Goal: Information Seeking & Learning: Get advice/opinions

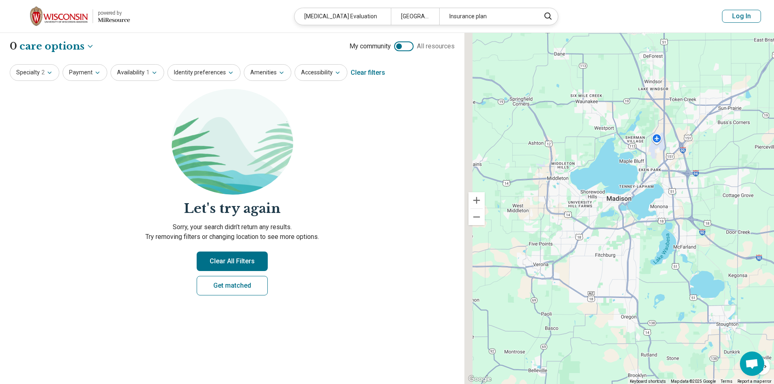
select select "***"
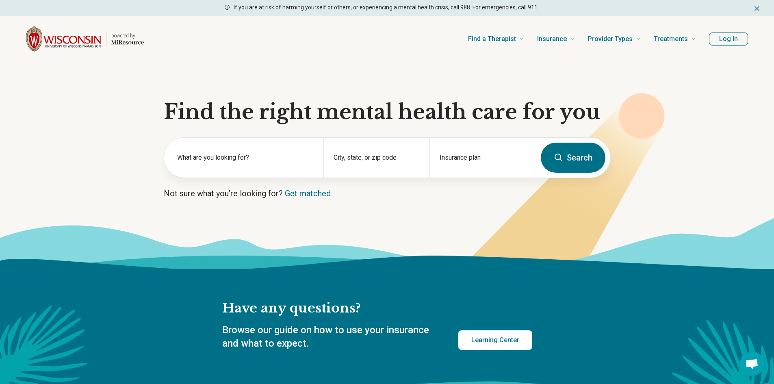
click at [736, 41] on button "Log In" at bounding box center [728, 38] width 39 height 13
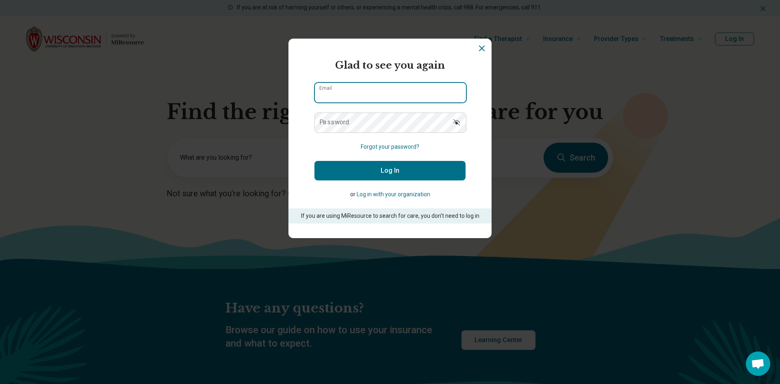
click at [355, 91] on input "Email" at bounding box center [390, 92] width 151 height 19
type input "**********"
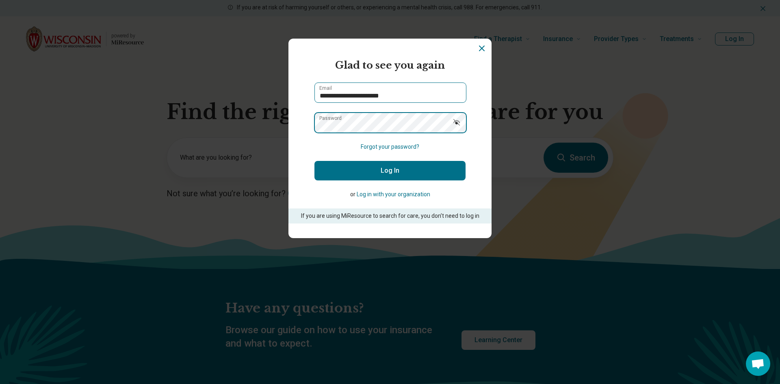
click at [314, 161] on button "Log In" at bounding box center [389, 170] width 151 height 19
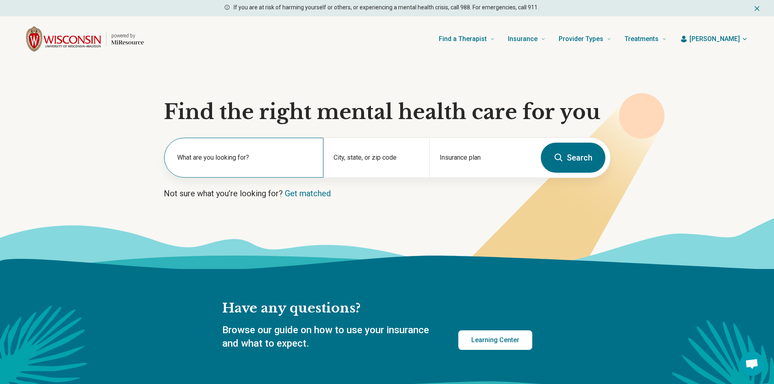
click at [252, 162] on label "What are you looking for?" at bounding box center [245, 158] width 136 height 10
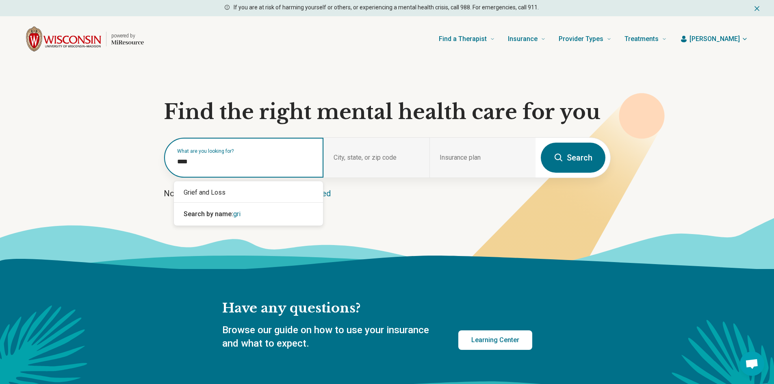
type input "*****"
click at [202, 188] on div "Grief and Loss" at bounding box center [248, 192] width 149 height 16
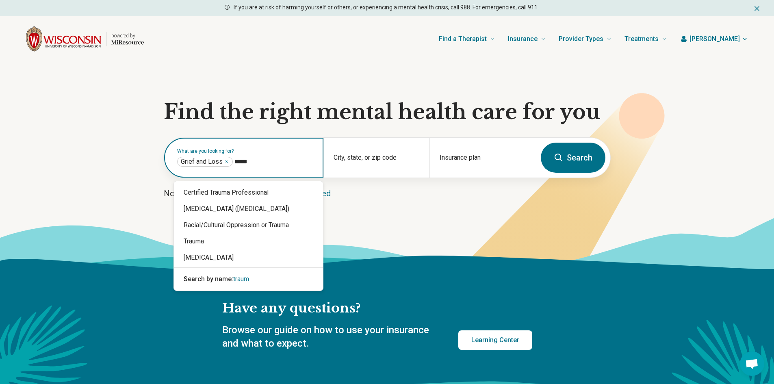
type input "******"
click at [201, 239] on div "Trauma" at bounding box center [248, 241] width 149 height 16
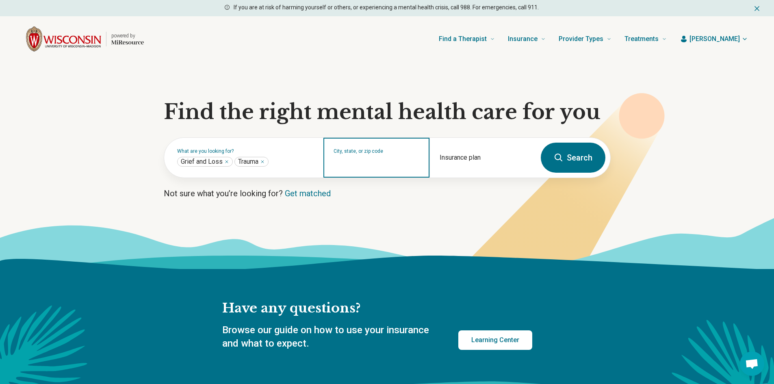
click at [348, 162] on input "City, state, or zip code" at bounding box center [376, 163] width 86 height 10
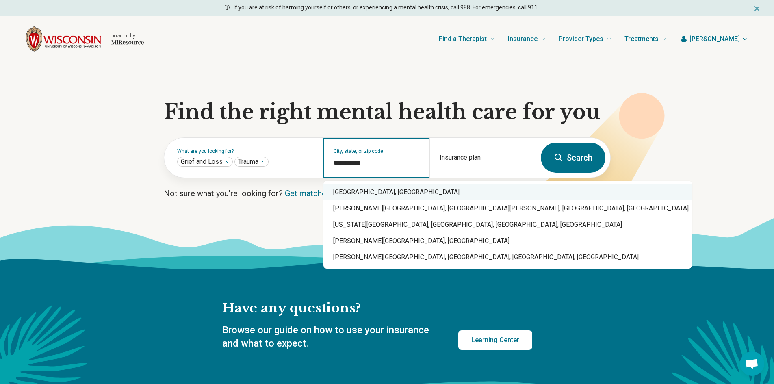
click at [363, 192] on div "Madison, WI" at bounding box center [507, 192] width 368 height 16
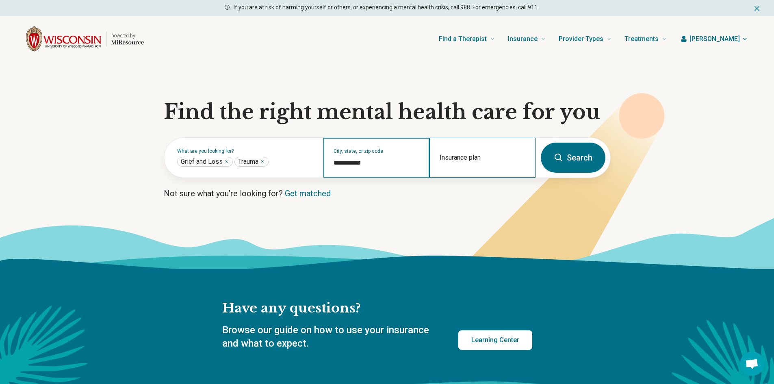
type input "**********"
click at [471, 158] on div "Insurance plan" at bounding box center [482, 158] width 106 height 40
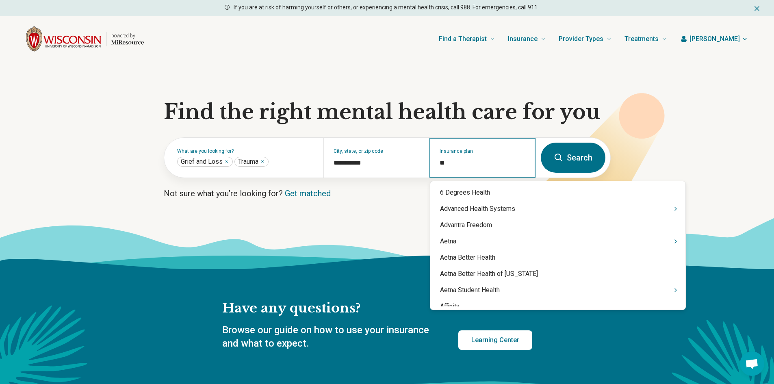
type input "***"
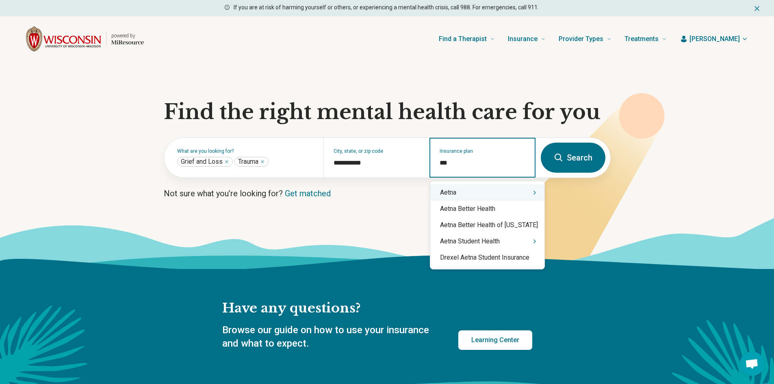
click at [509, 194] on div "Aetna" at bounding box center [487, 192] width 114 height 16
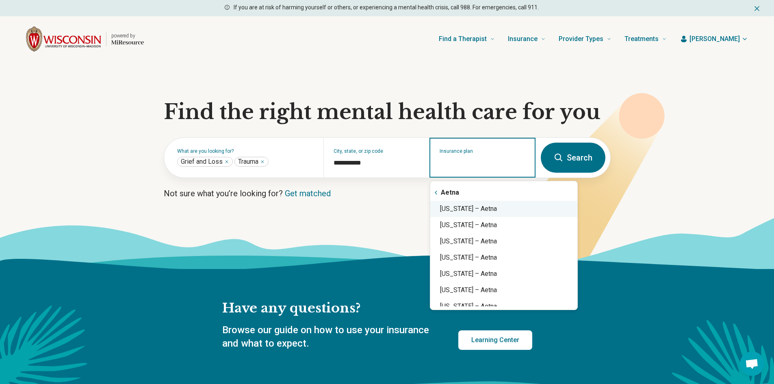
click at [519, 202] on div "Wisconsin – Aetna" at bounding box center [503, 209] width 147 height 16
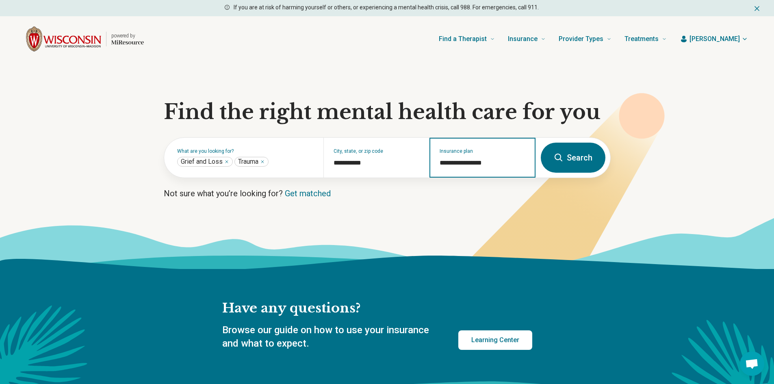
type input "**********"
click at [564, 170] on button "Search" at bounding box center [573, 158] width 65 height 30
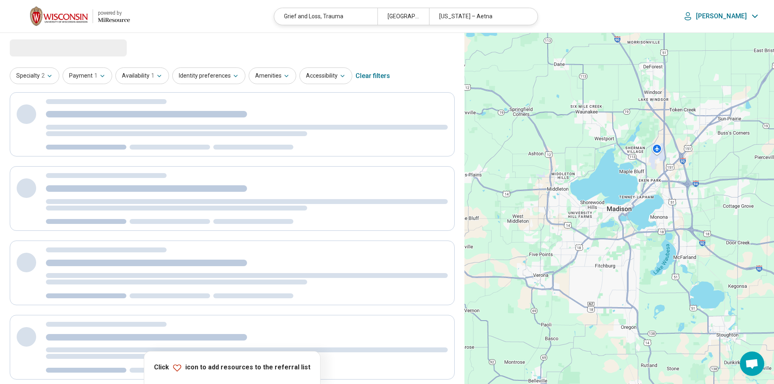
select select "***"
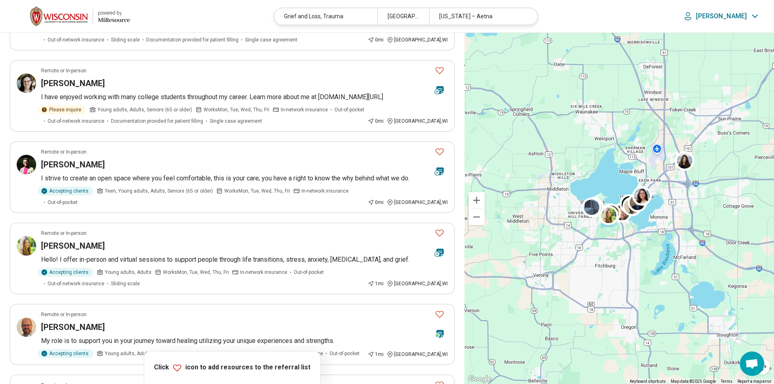
scroll to position [202, 0]
click at [82, 247] on h3 "[PERSON_NAME]" at bounding box center [73, 244] width 64 height 11
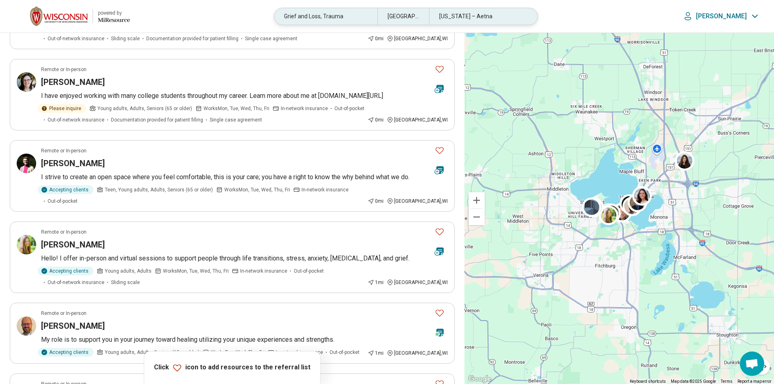
click at [349, 20] on div "Grief and Loss, Trauma" at bounding box center [325, 16] width 103 height 17
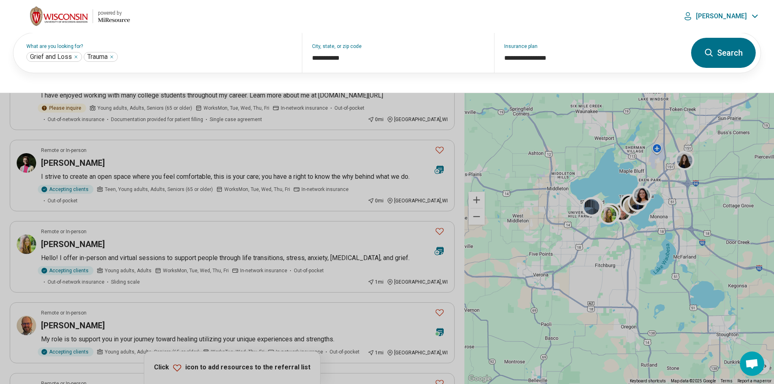
scroll to position [202, 0]
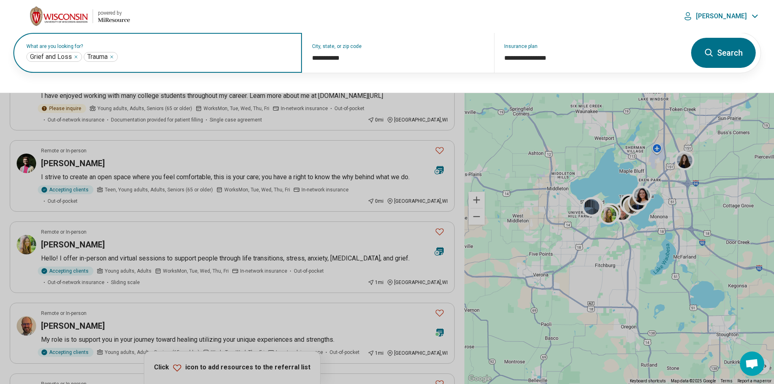
click at [114, 56] on icon "Remove" at bounding box center [111, 56] width 5 height 5
click at [76, 57] on icon "Remove" at bounding box center [76, 57] width 2 height 2
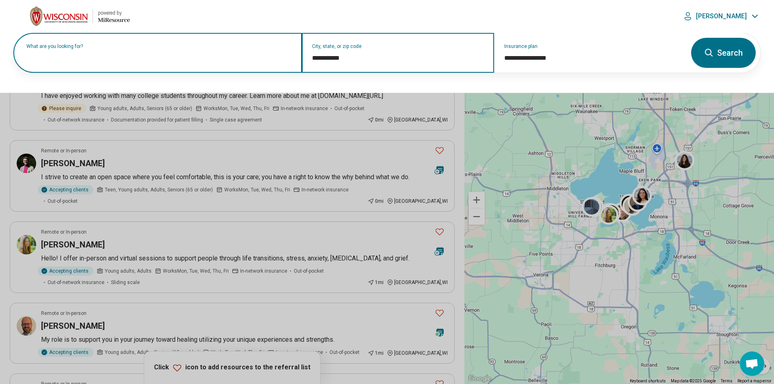
drag, startPoint x: 395, startPoint y: 58, endPoint x: 266, endPoint y: 46, distance: 129.7
click at [267, 46] on div "**********" at bounding box center [349, 53] width 672 height 40
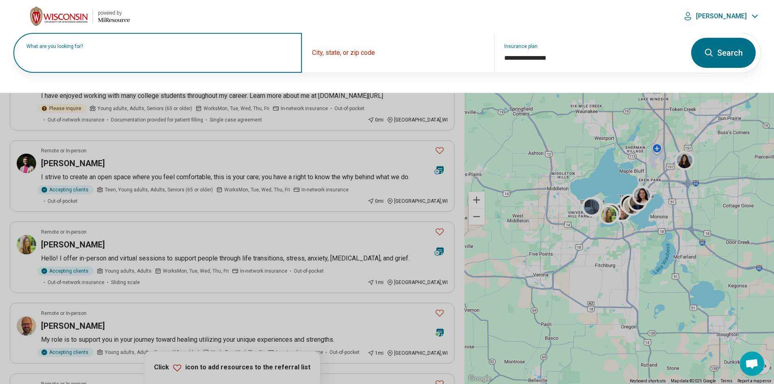
click at [255, 62] on div "What are you looking for?" at bounding box center [157, 53] width 288 height 40
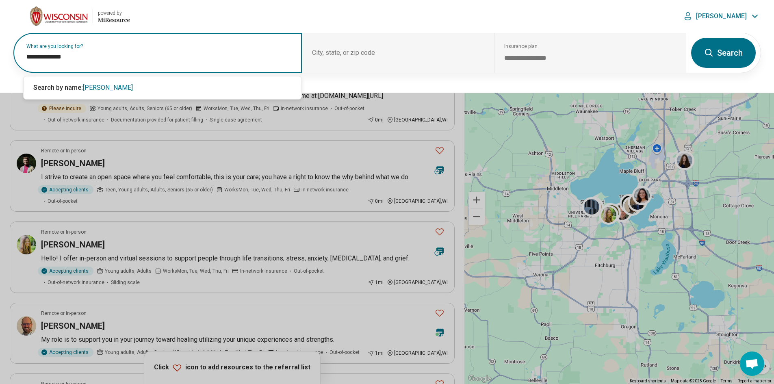
type input "**********"
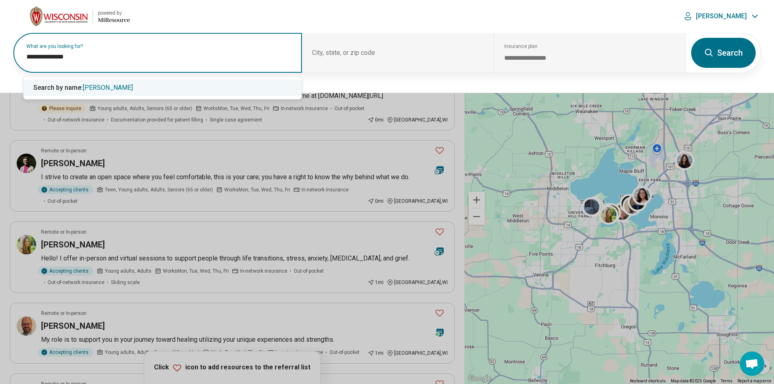
click at [258, 84] on div "Search by name: Chanda BOlander" at bounding box center [163, 88] width 278 height 16
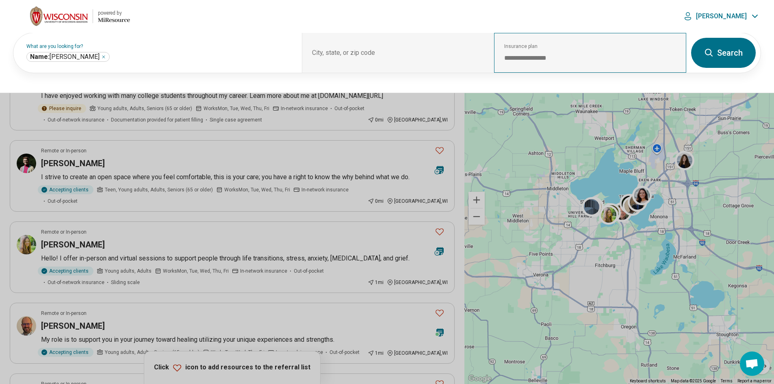
drag, startPoint x: 739, startPoint y: 50, endPoint x: 582, endPoint y: 48, distance: 157.6
click at [582, 48] on form "**********" at bounding box center [387, 52] width 748 height 41
click at [582, 48] on div "**********" at bounding box center [590, 53] width 192 height 40
click at [361, 48] on div "City, state, or zip code" at bounding box center [398, 53] width 192 height 40
click at [106, 56] on icon "Remove" at bounding box center [103, 56] width 5 height 5
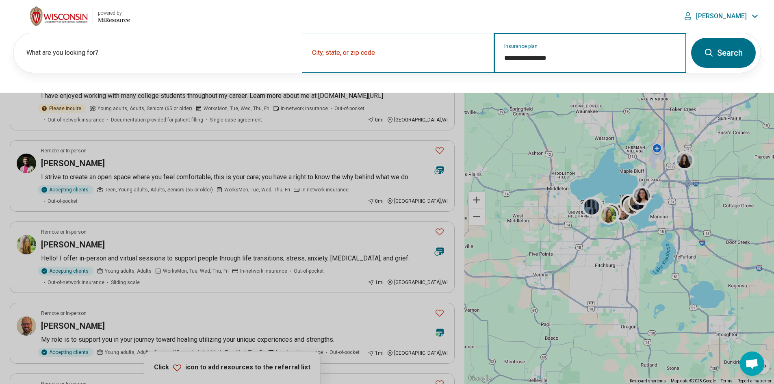
drag, startPoint x: 564, startPoint y: 58, endPoint x: 431, endPoint y: 50, distance: 133.8
click at [431, 50] on div "**********" at bounding box center [349, 53] width 672 height 40
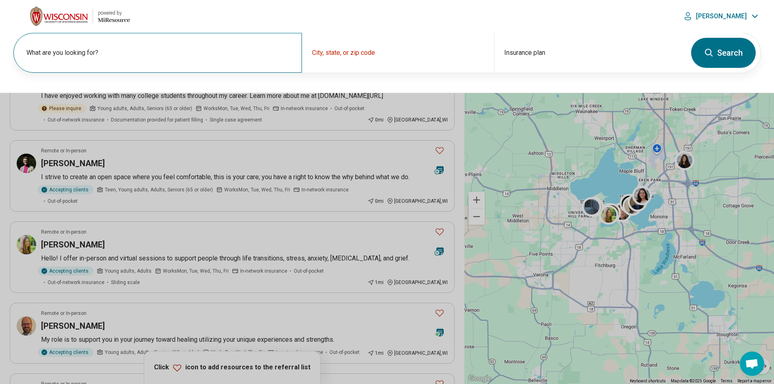
click at [129, 54] on label "What are you looking for?" at bounding box center [159, 53] width 266 height 10
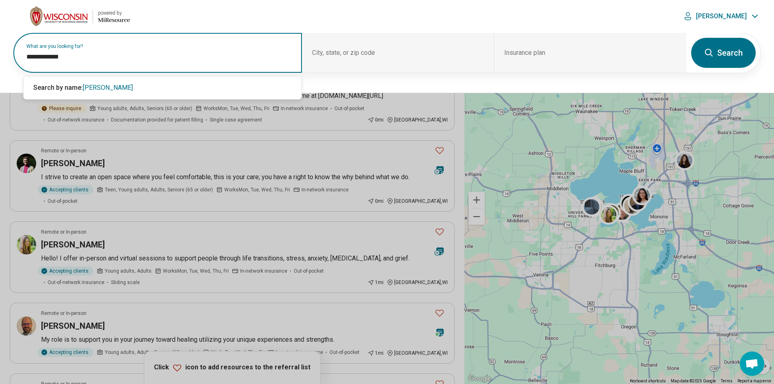
type input "**********"
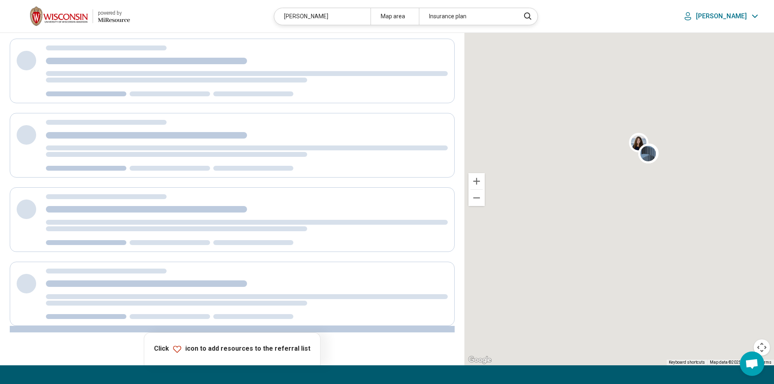
scroll to position [0, 0]
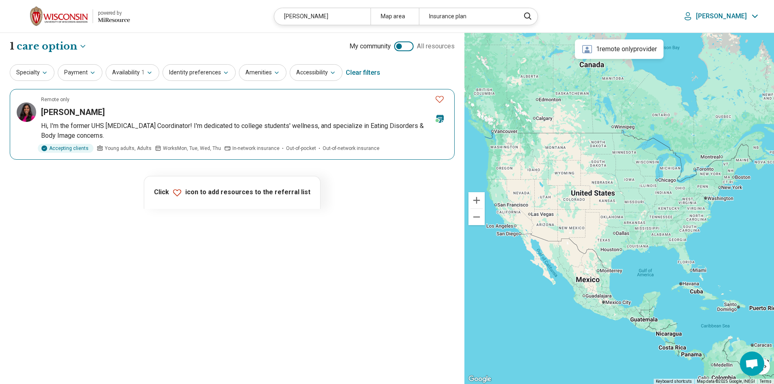
click at [72, 116] on h3 "Chanda Bolander" at bounding box center [73, 111] width 64 height 11
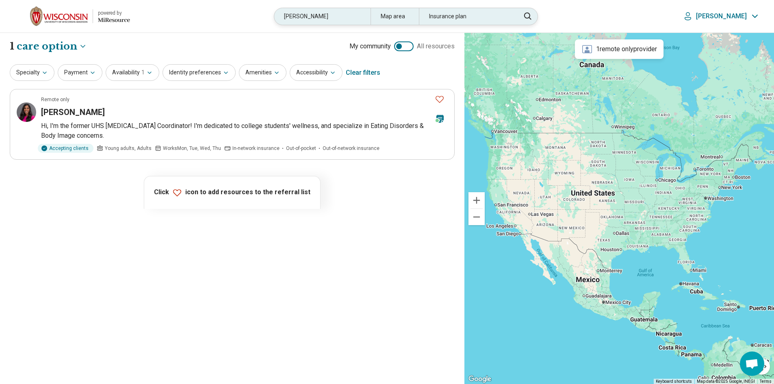
click at [348, 17] on div "Chanda Bolander" at bounding box center [322, 16] width 96 height 17
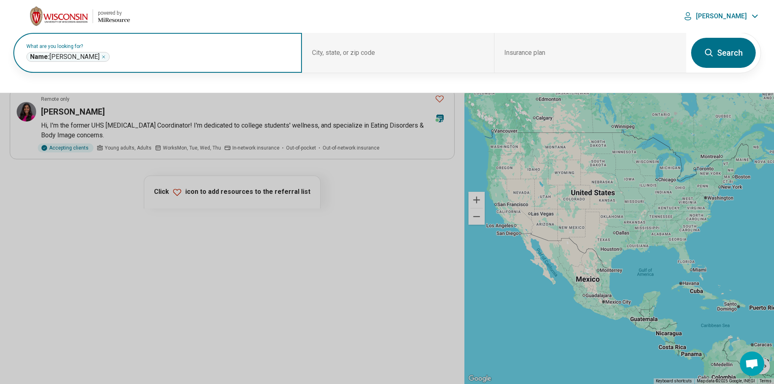
click at [103, 58] on icon "Remove" at bounding box center [103, 56] width 5 height 5
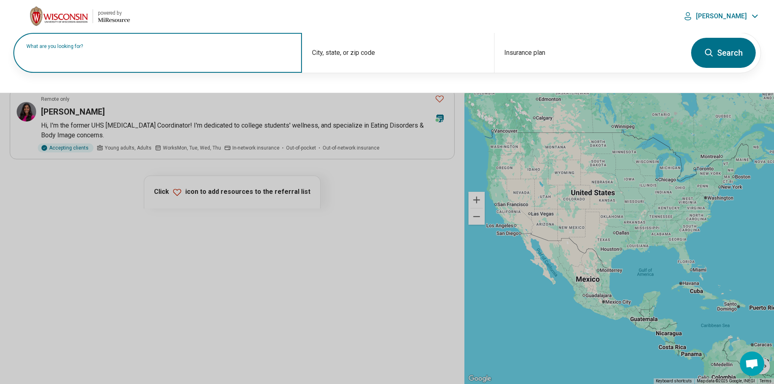
click at [97, 49] on label "What are you looking for?" at bounding box center [159, 46] width 266 height 5
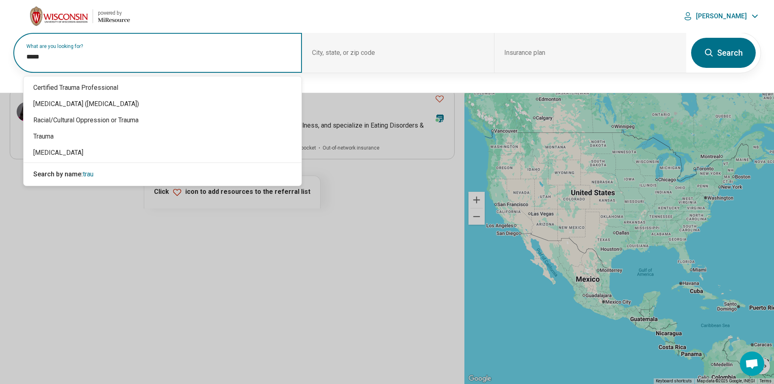
type input "******"
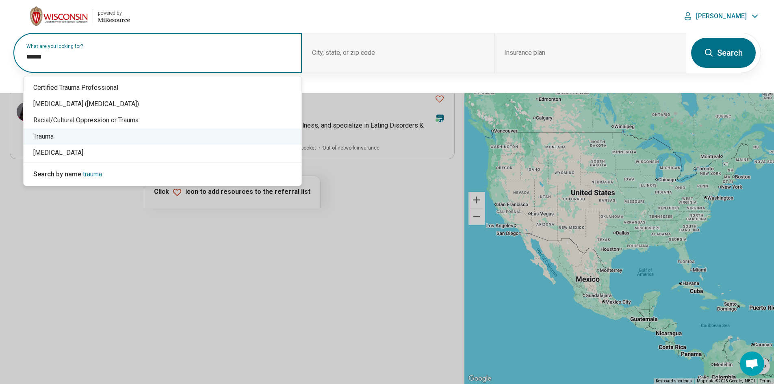
click at [48, 136] on div "Trauma" at bounding box center [163, 136] width 278 height 16
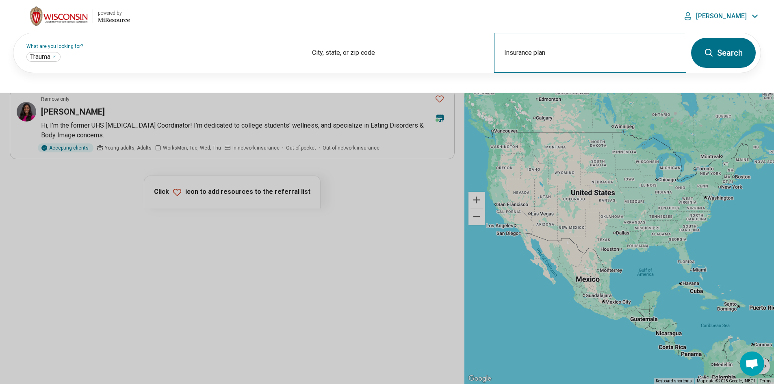
click at [577, 49] on div "Insurance plan" at bounding box center [590, 53] width 192 height 40
type input "*"
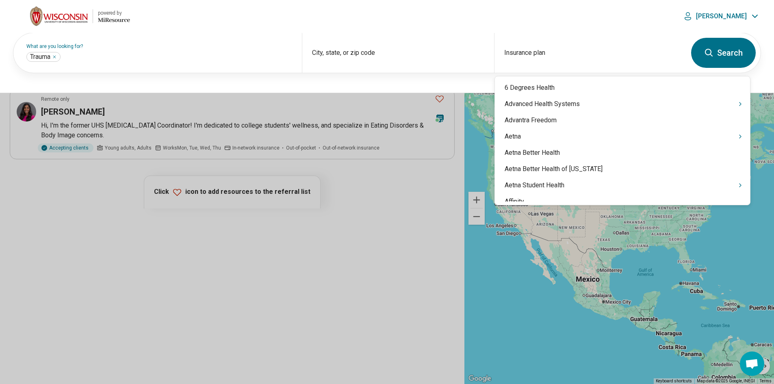
click at [738, 54] on button "Search" at bounding box center [723, 53] width 65 height 30
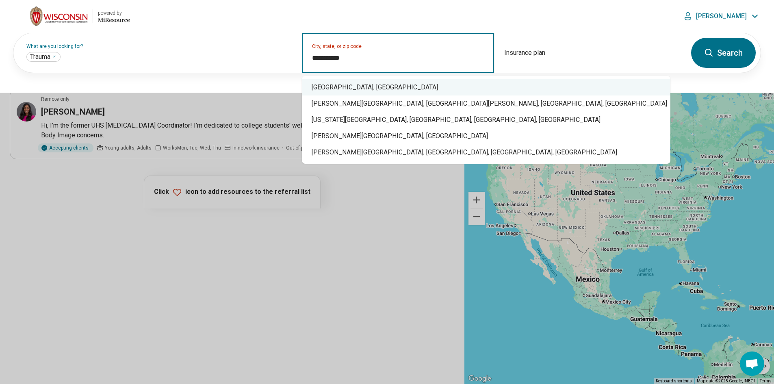
click at [355, 89] on div "Madison, WI" at bounding box center [486, 87] width 368 height 16
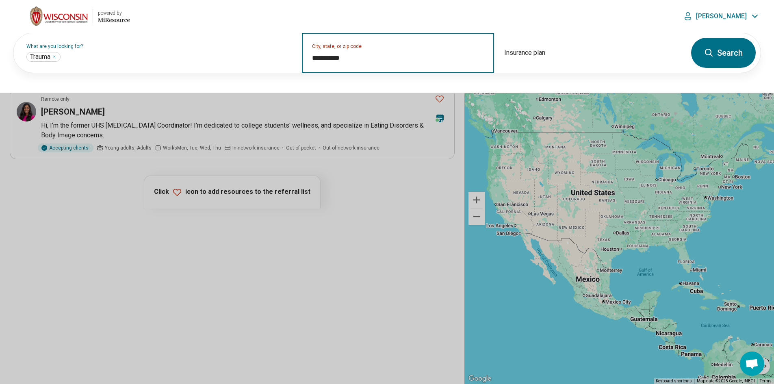
type input "**********"
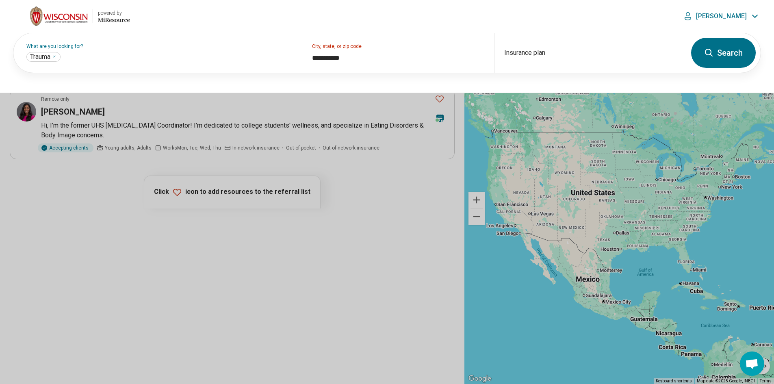
click at [730, 51] on button "Search" at bounding box center [723, 53] width 65 height 30
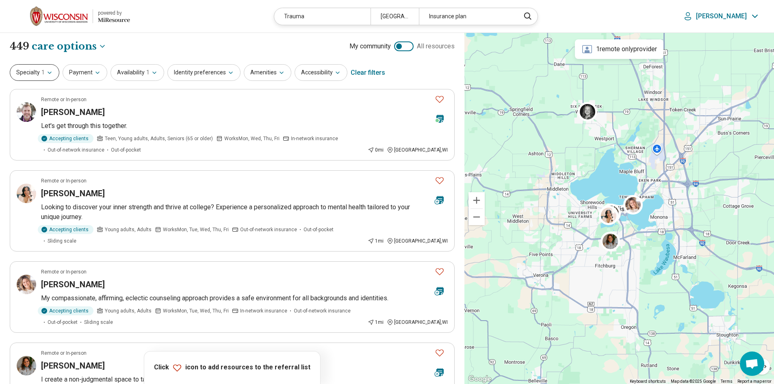
click at [51, 74] on icon "button" at bounding box center [49, 72] width 6 height 6
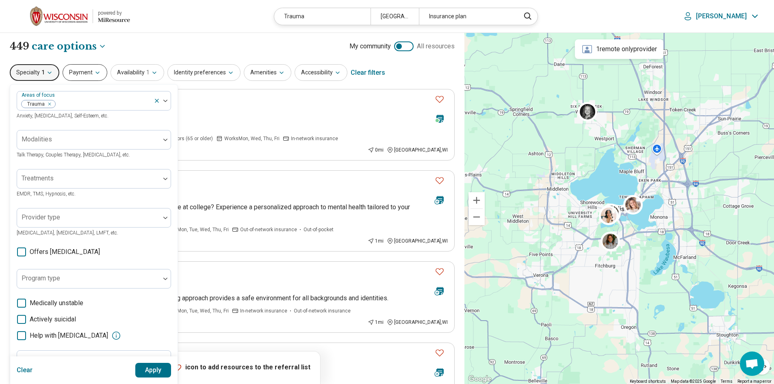
click at [84, 76] on button "Payment" at bounding box center [85, 72] width 45 height 17
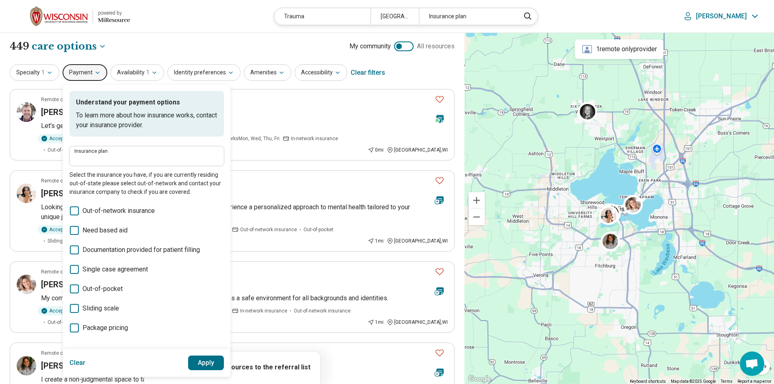
click at [101, 306] on span "Sliding scale" at bounding box center [100, 308] width 37 height 10
click at [213, 365] on button "Apply" at bounding box center [206, 362] width 36 height 15
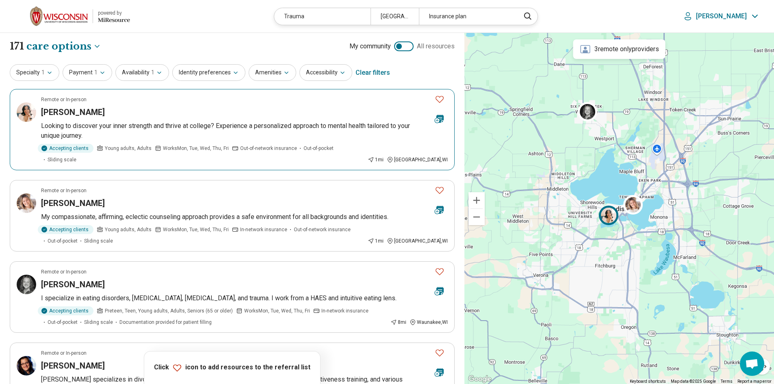
click at [98, 115] on h3 "Allison Rosenberg" at bounding box center [73, 111] width 64 height 11
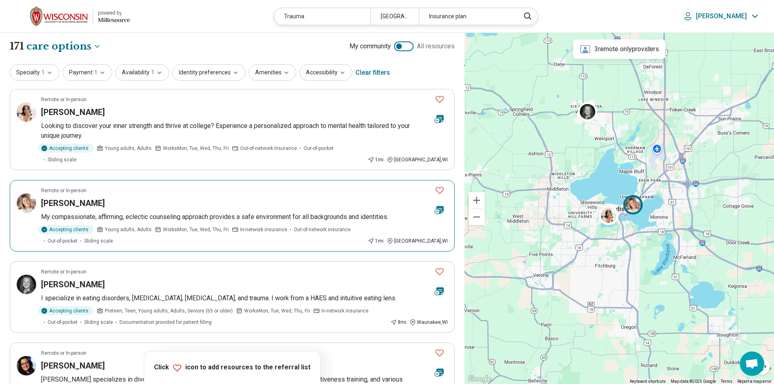
click at [89, 197] on h3 "Peggy Tomchek" at bounding box center [73, 202] width 64 height 11
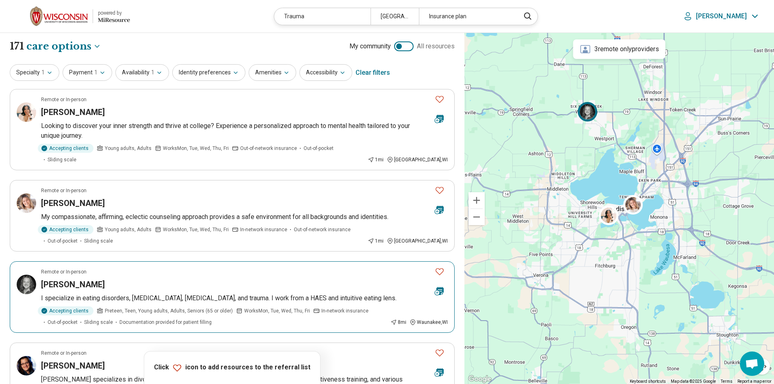
click at [78, 279] on h3 "Samantha Johnson" at bounding box center [73, 284] width 64 height 11
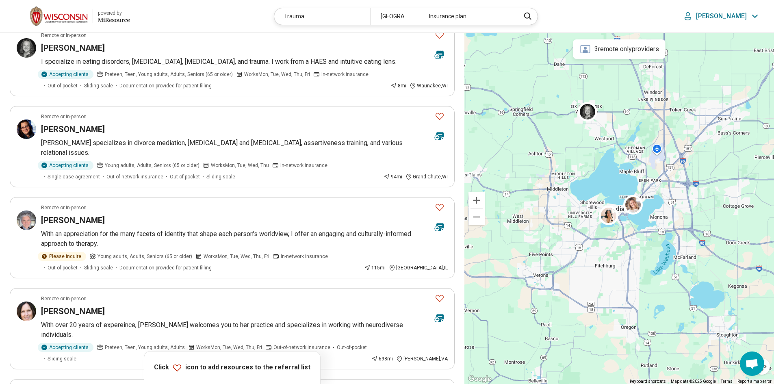
scroll to position [275, 0]
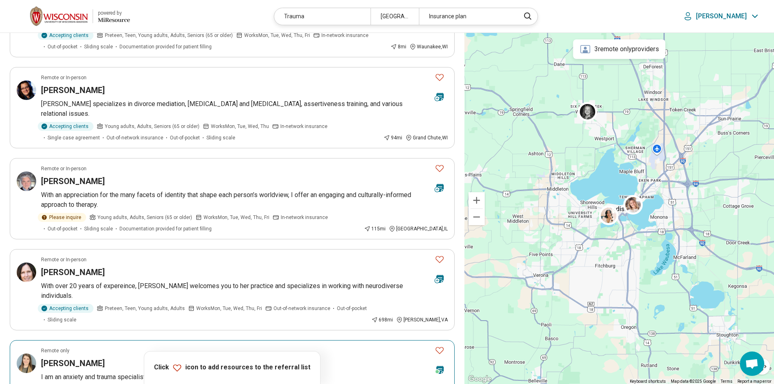
click at [51, 357] on h3 "Katie Geiser" at bounding box center [73, 362] width 64 height 11
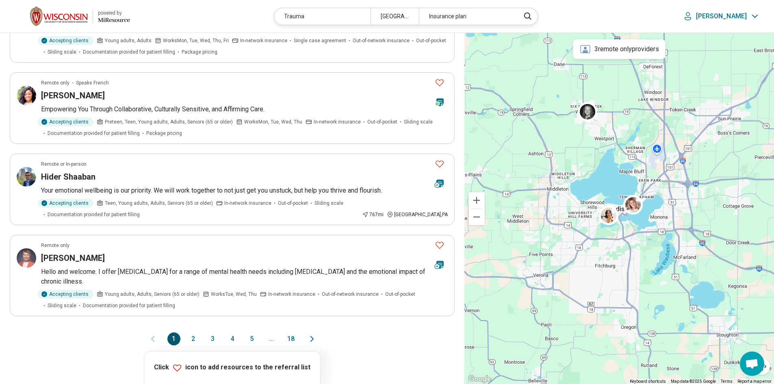
scroll to position [628, 0]
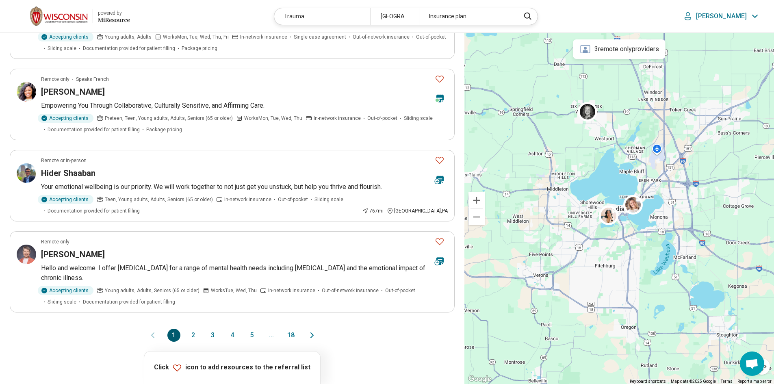
click at [196, 329] on button "2" at bounding box center [193, 335] width 13 height 13
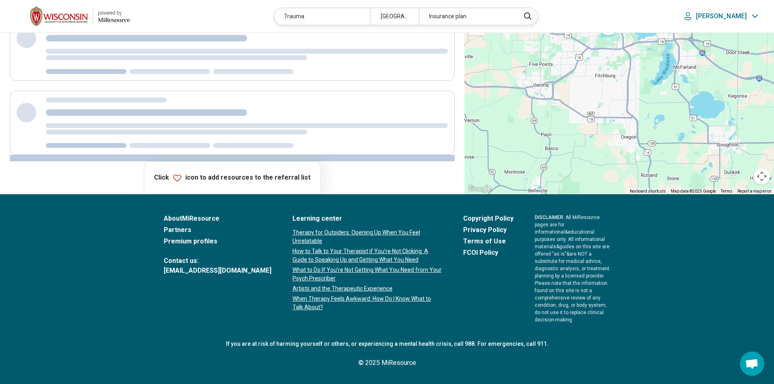
scroll to position [0, 0]
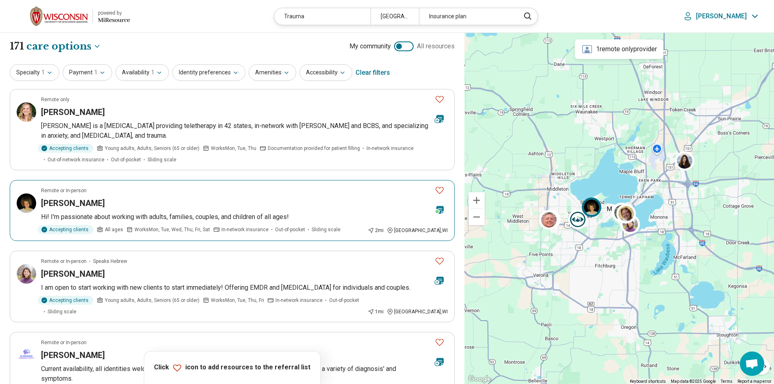
click at [105, 204] on h3 "Brandy George-Copeland" at bounding box center [73, 202] width 64 height 11
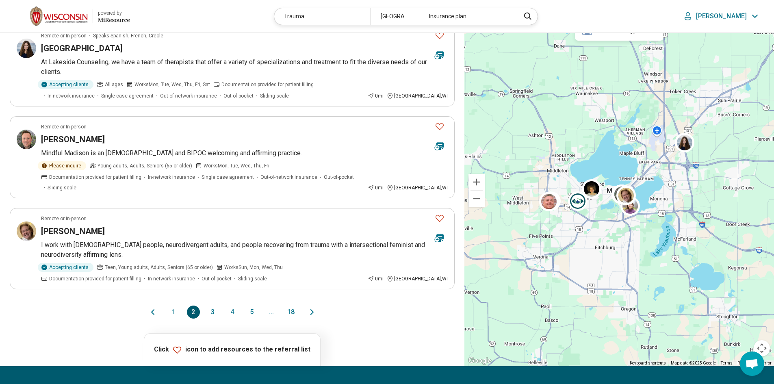
scroll to position [709, 0]
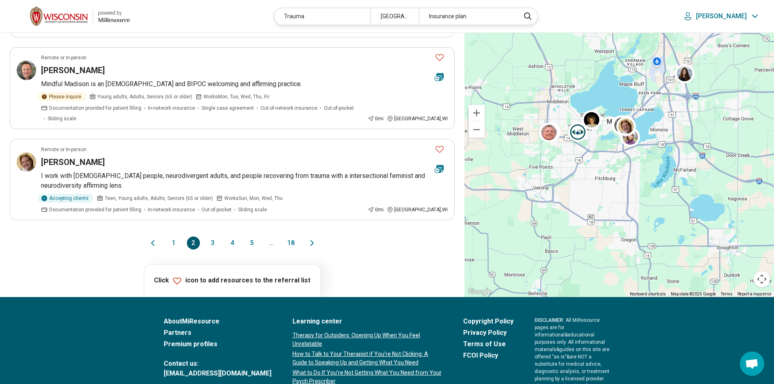
click at [212, 236] on button "3" at bounding box center [212, 242] width 13 height 13
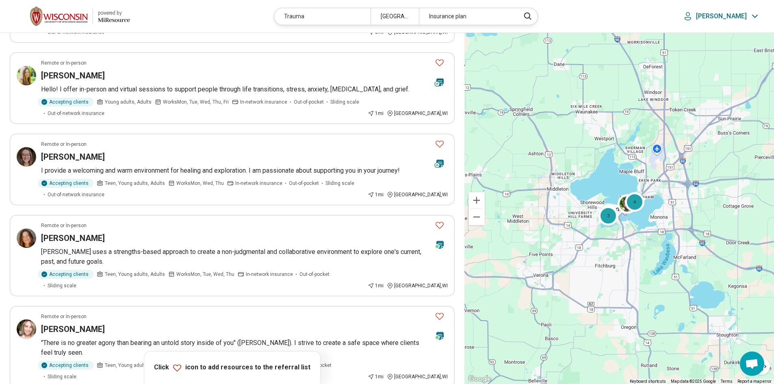
scroll to position [129, 0]
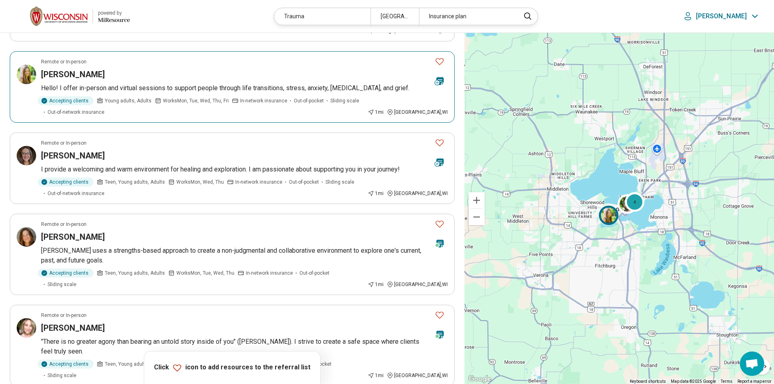
click at [73, 69] on h3 "[PERSON_NAME]" at bounding box center [73, 74] width 64 height 11
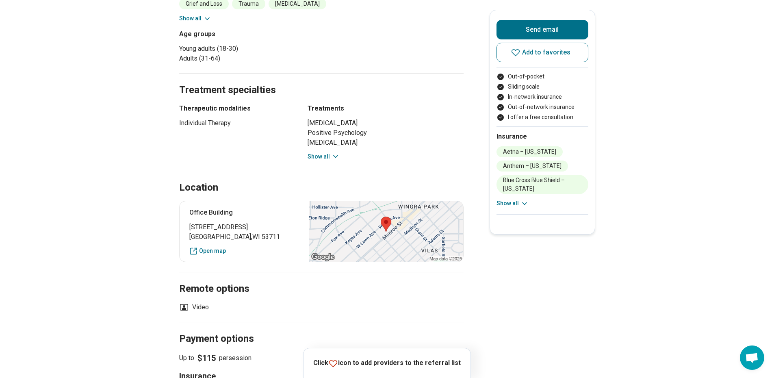
scroll to position [373, 0]
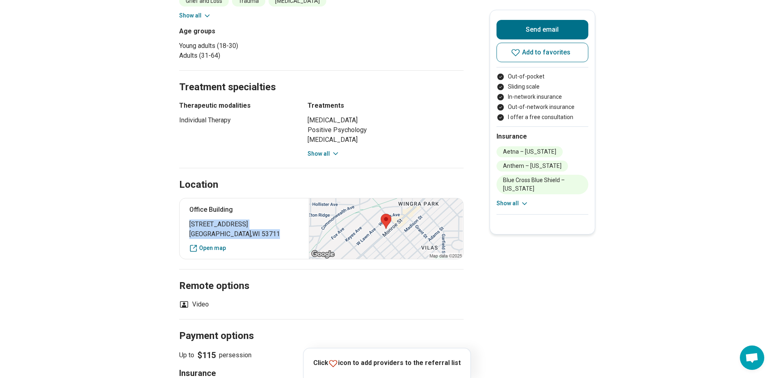
drag, startPoint x: 188, startPoint y: 222, endPoint x: 257, endPoint y: 235, distance: 69.9
click at [257, 235] on div "Office Building 1920 Monroe Street Madison , WI 53711 Open map" at bounding box center [321, 228] width 284 height 61
copy p "1920 Monroe Street Madison , WI 53711"
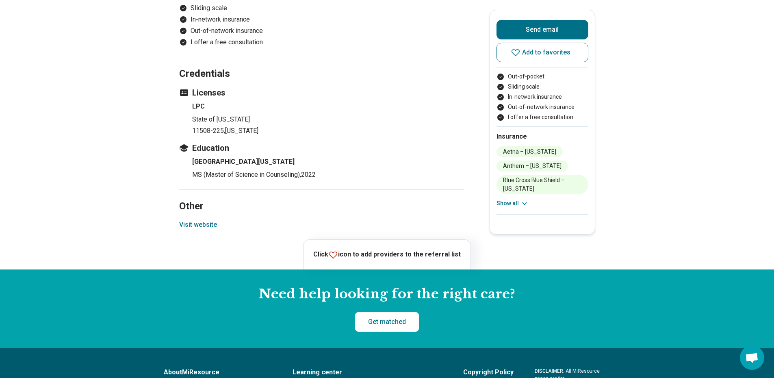
scroll to position [817, 0]
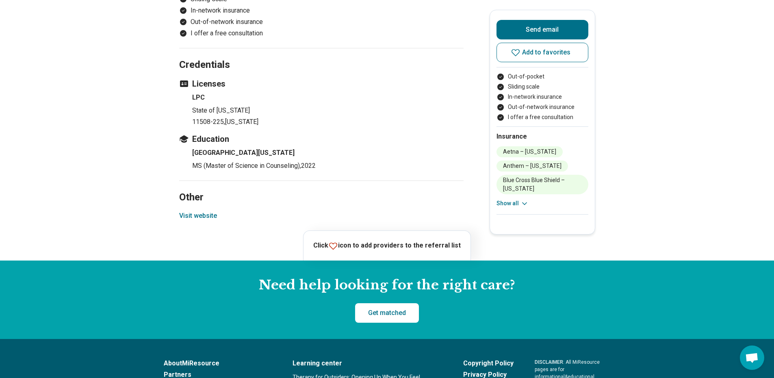
click at [201, 214] on button "Visit website" at bounding box center [198, 216] width 38 height 10
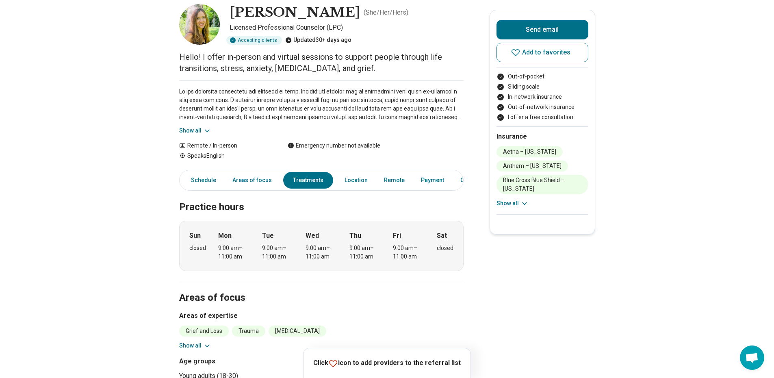
scroll to position [0, 0]
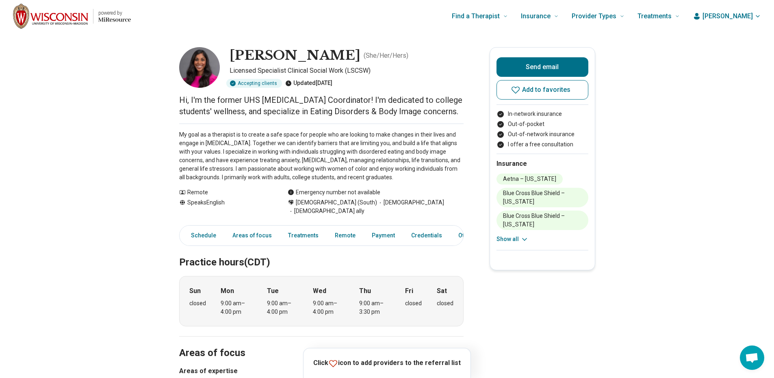
click at [512, 236] on button "Show all" at bounding box center [512, 239] width 32 height 9
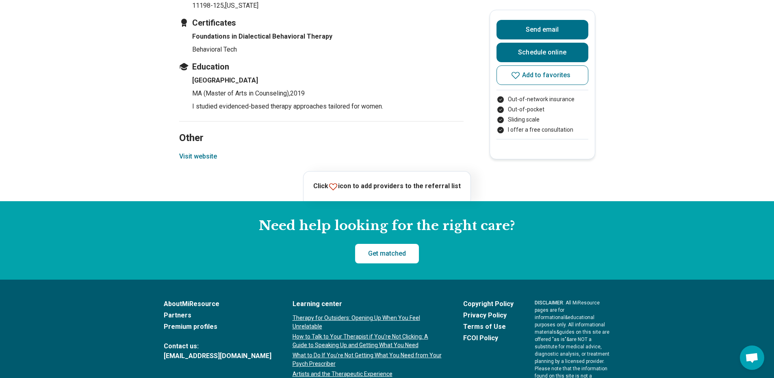
scroll to position [1154, 0]
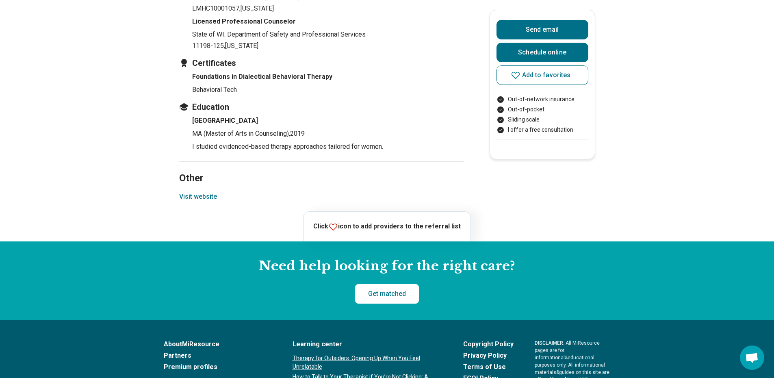
click at [201, 192] on button "Visit website" at bounding box center [198, 197] width 38 height 10
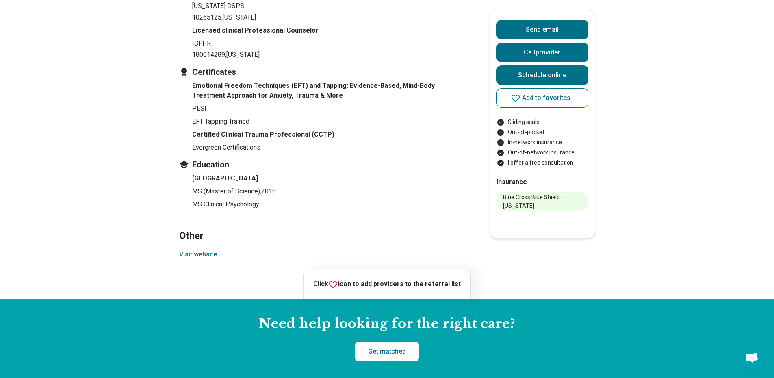
scroll to position [962, 0]
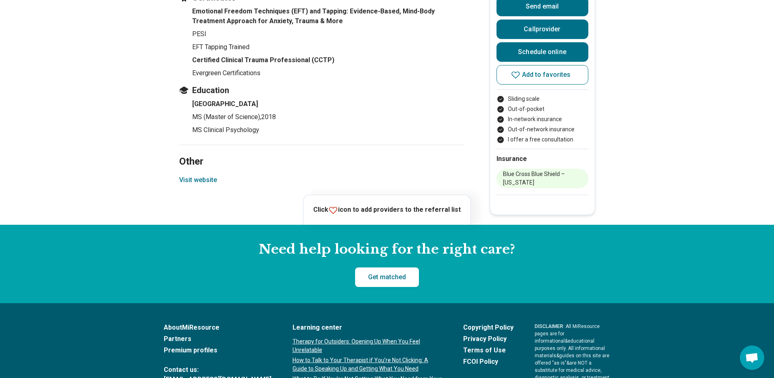
click at [206, 178] on button "Visit website" at bounding box center [198, 180] width 38 height 10
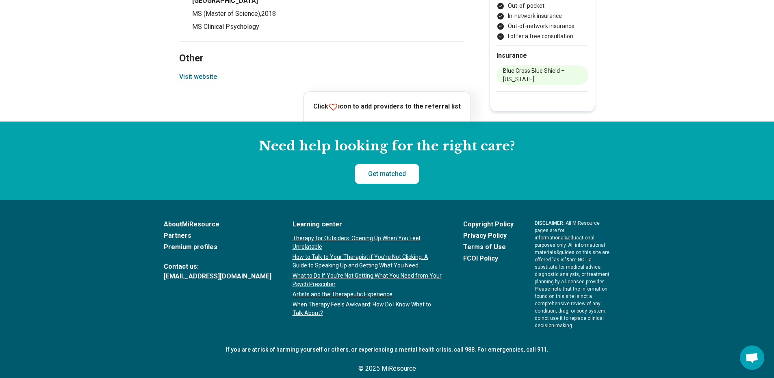
scroll to position [0, 0]
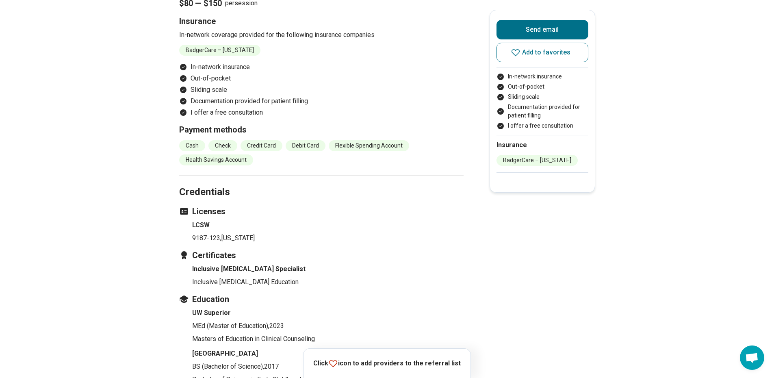
scroll to position [1123, 0]
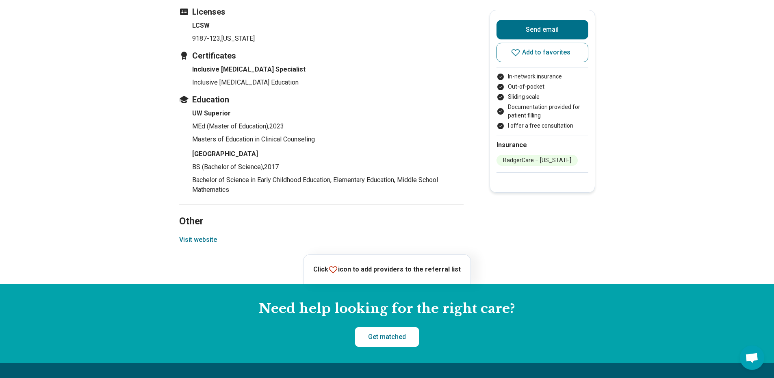
click at [212, 235] on button "Visit website" at bounding box center [198, 240] width 38 height 10
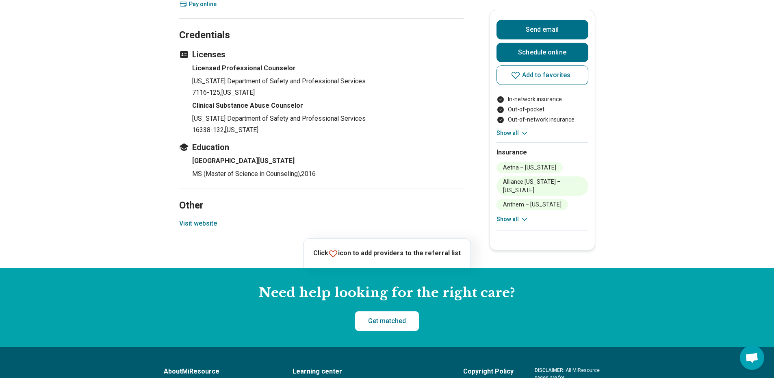
scroll to position [817, 0]
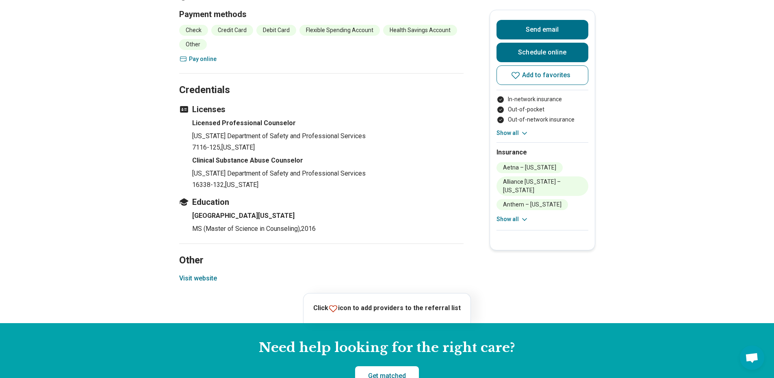
click at [205, 279] on button "Visit website" at bounding box center [198, 278] width 38 height 10
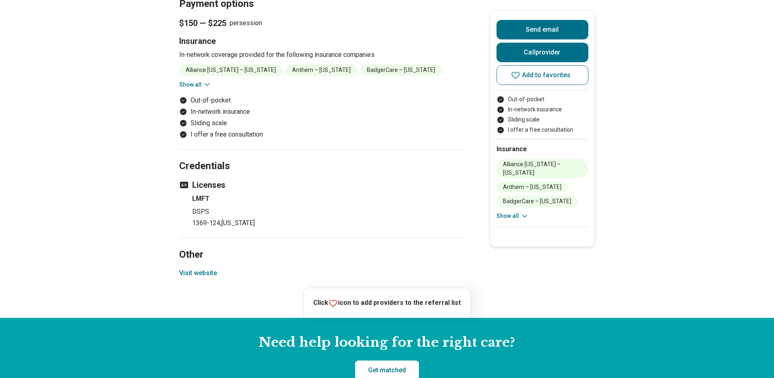
scroll to position [812, 0]
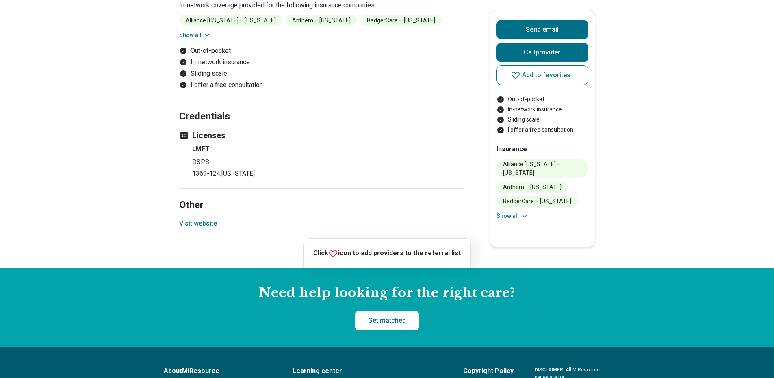
click at [191, 222] on button "Visit website" at bounding box center [198, 223] width 38 height 10
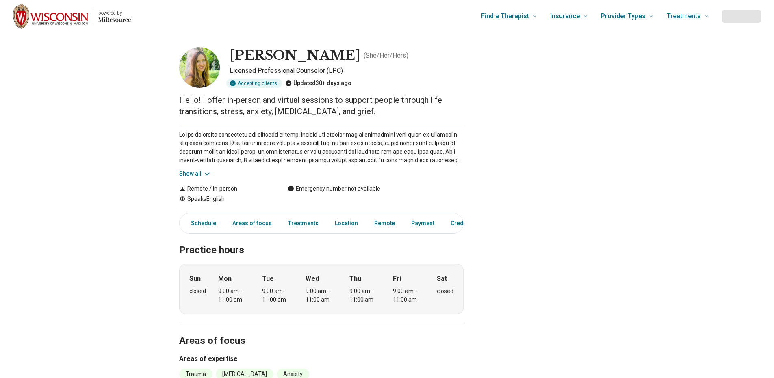
scroll to position [926, 0]
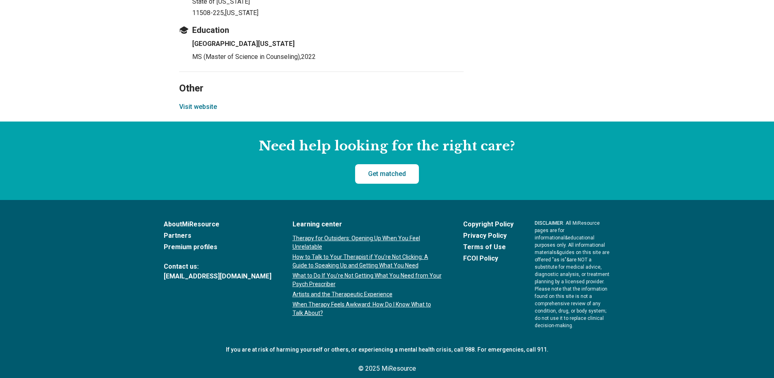
click at [211, 107] on button "Visit website" at bounding box center [198, 107] width 38 height 10
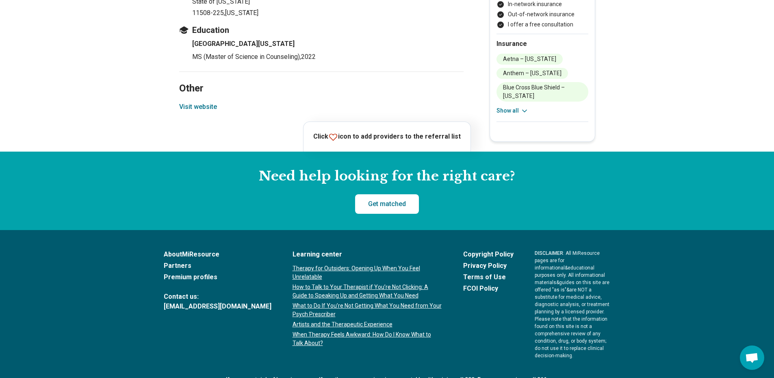
click at [200, 101] on section "Other Visit website" at bounding box center [321, 96] width 284 height 50
click at [201, 105] on button "Visit website" at bounding box center [198, 107] width 38 height 10
